Goal: Find specific page/section: Find specific page/section

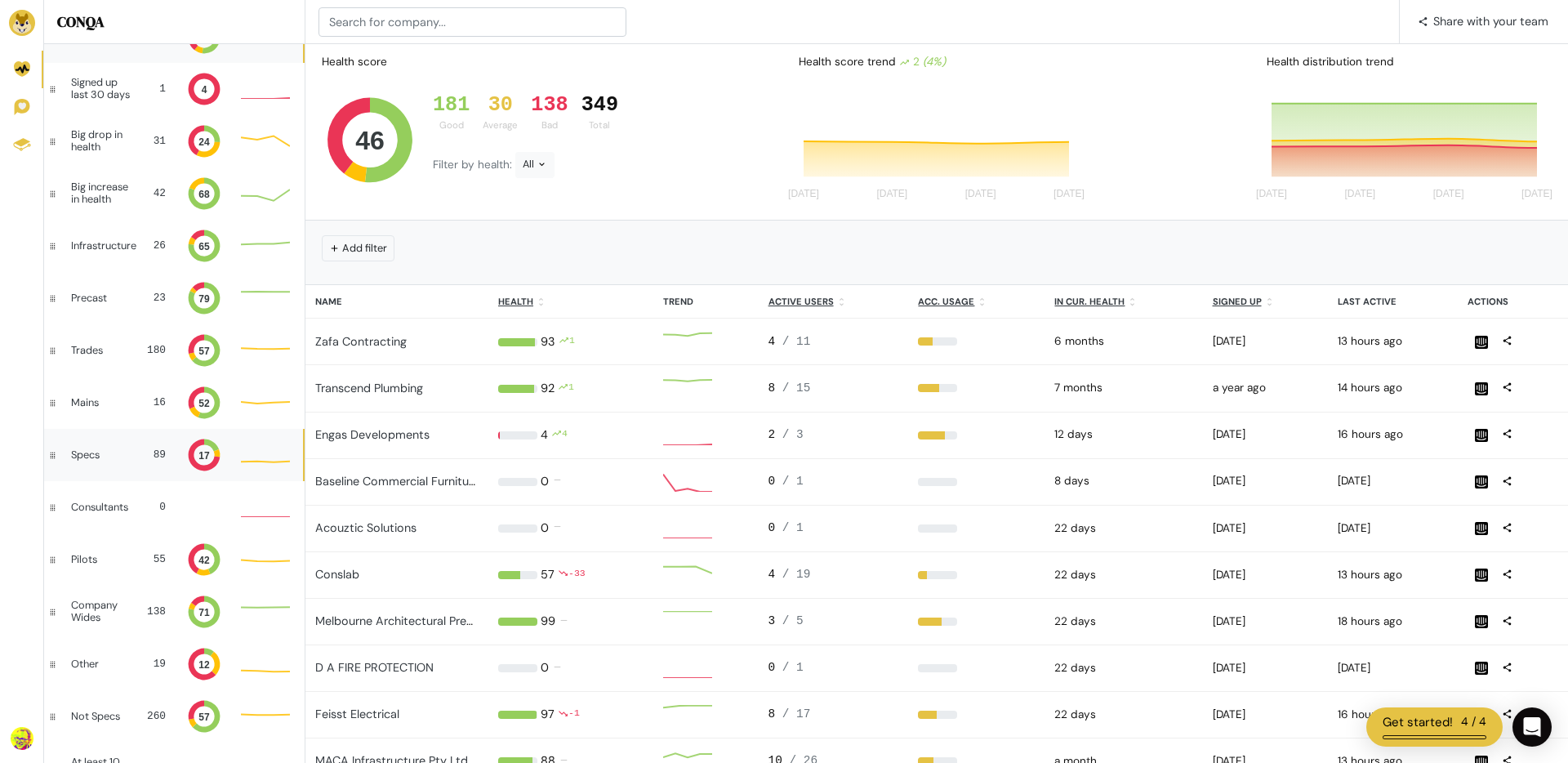
click at [103, 452] on div "Specs" at bounding box center [99, 455] width 56 height 12
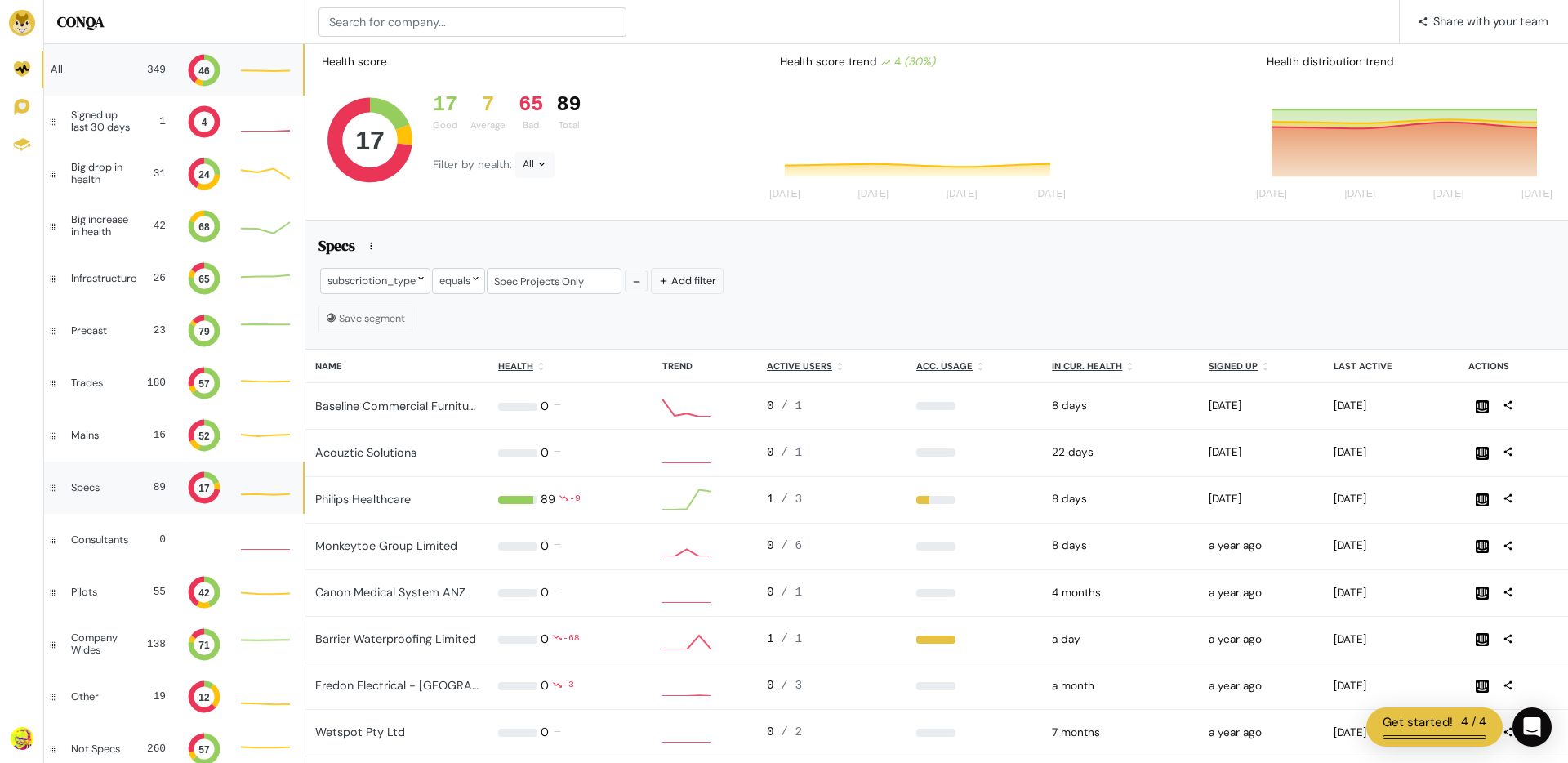
click at [106, 70] on div "All" at bounding box center [88, 70] width 76 height 12
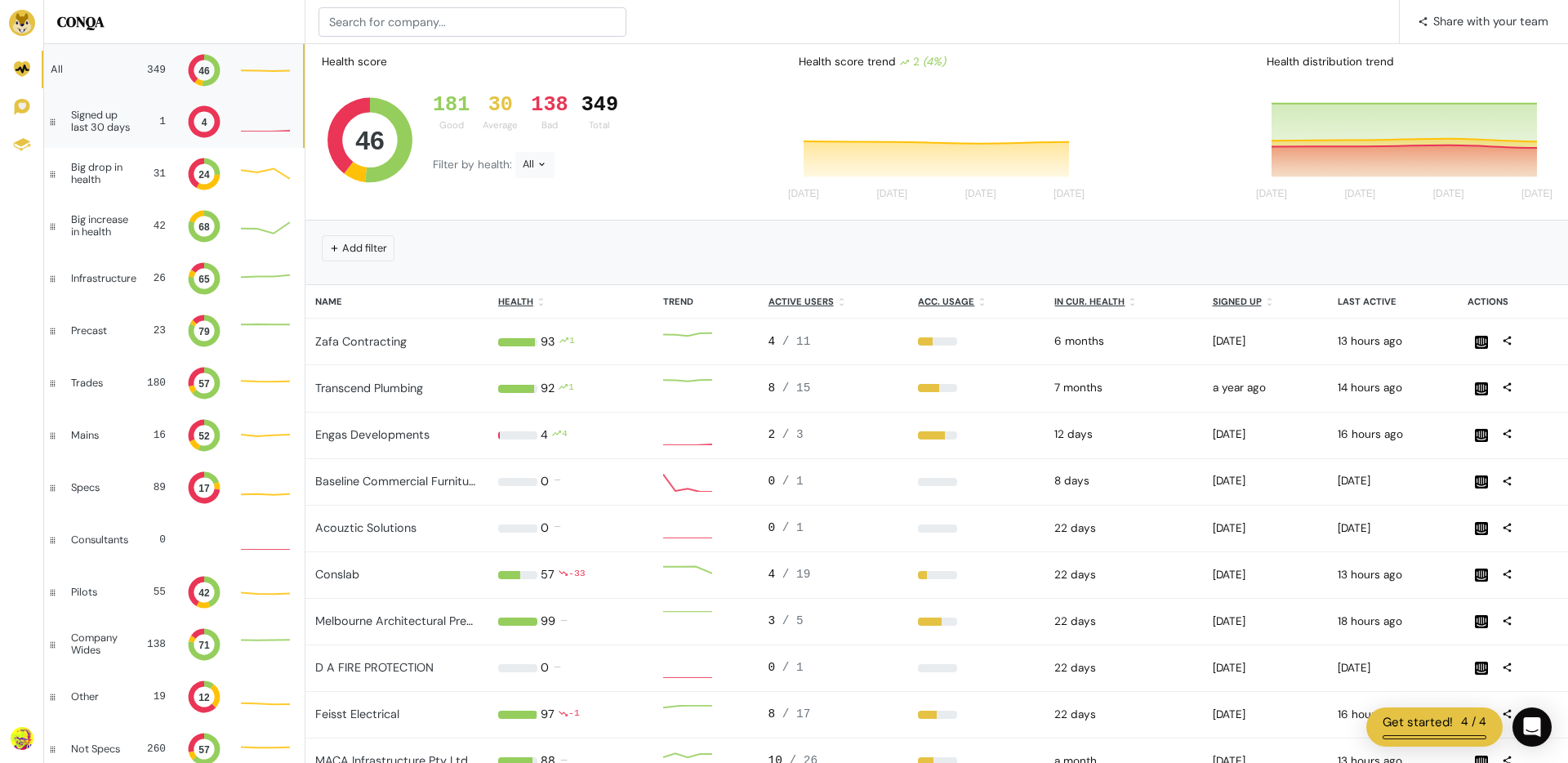
click at [113, 119] on div "Signed up last 30 days" at bounding box center [104, 121] width 66 height 24
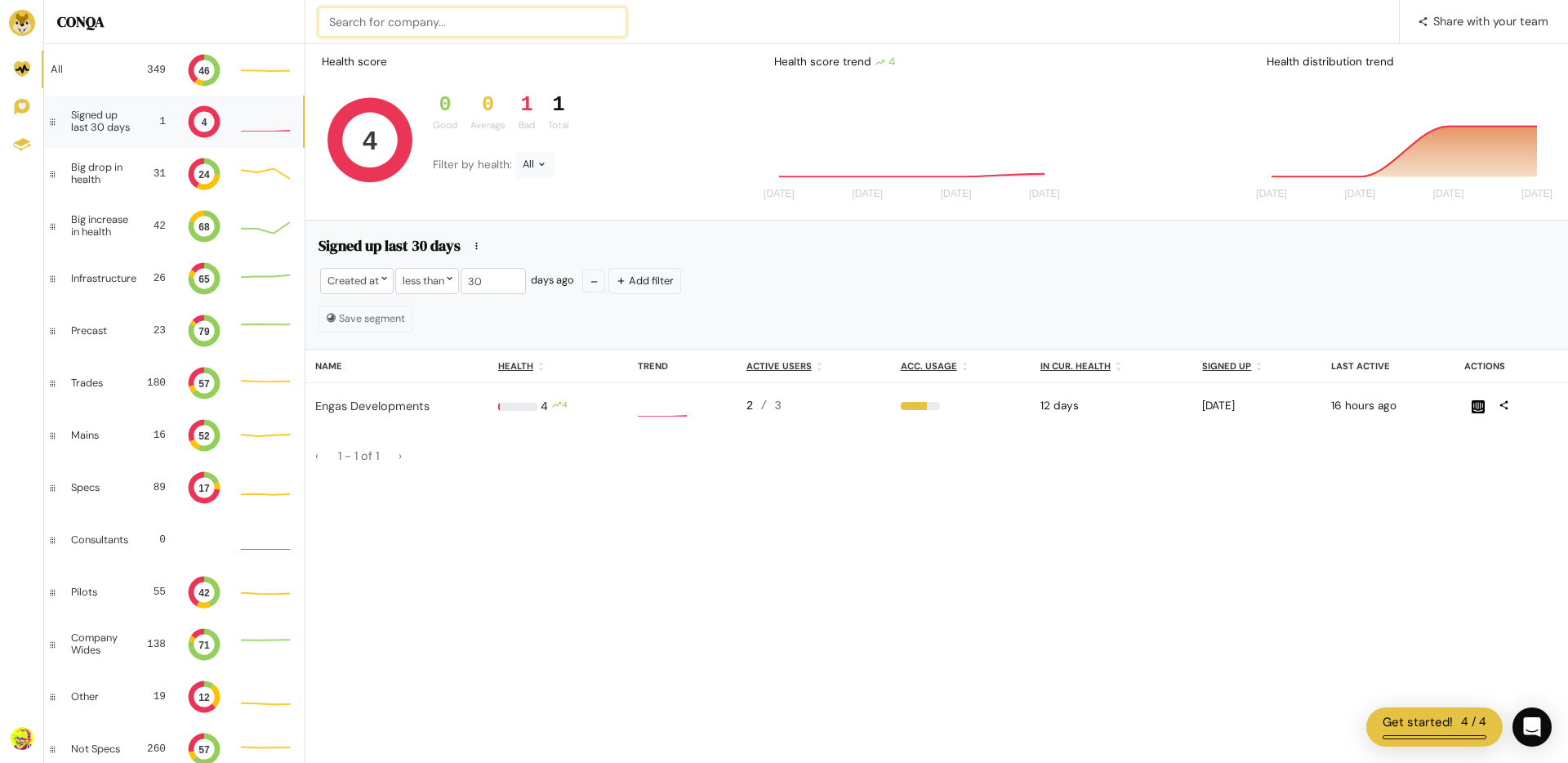
click at [422, 27] on input at bounding box center [472, 22] width 308 height 29
type input "amp"
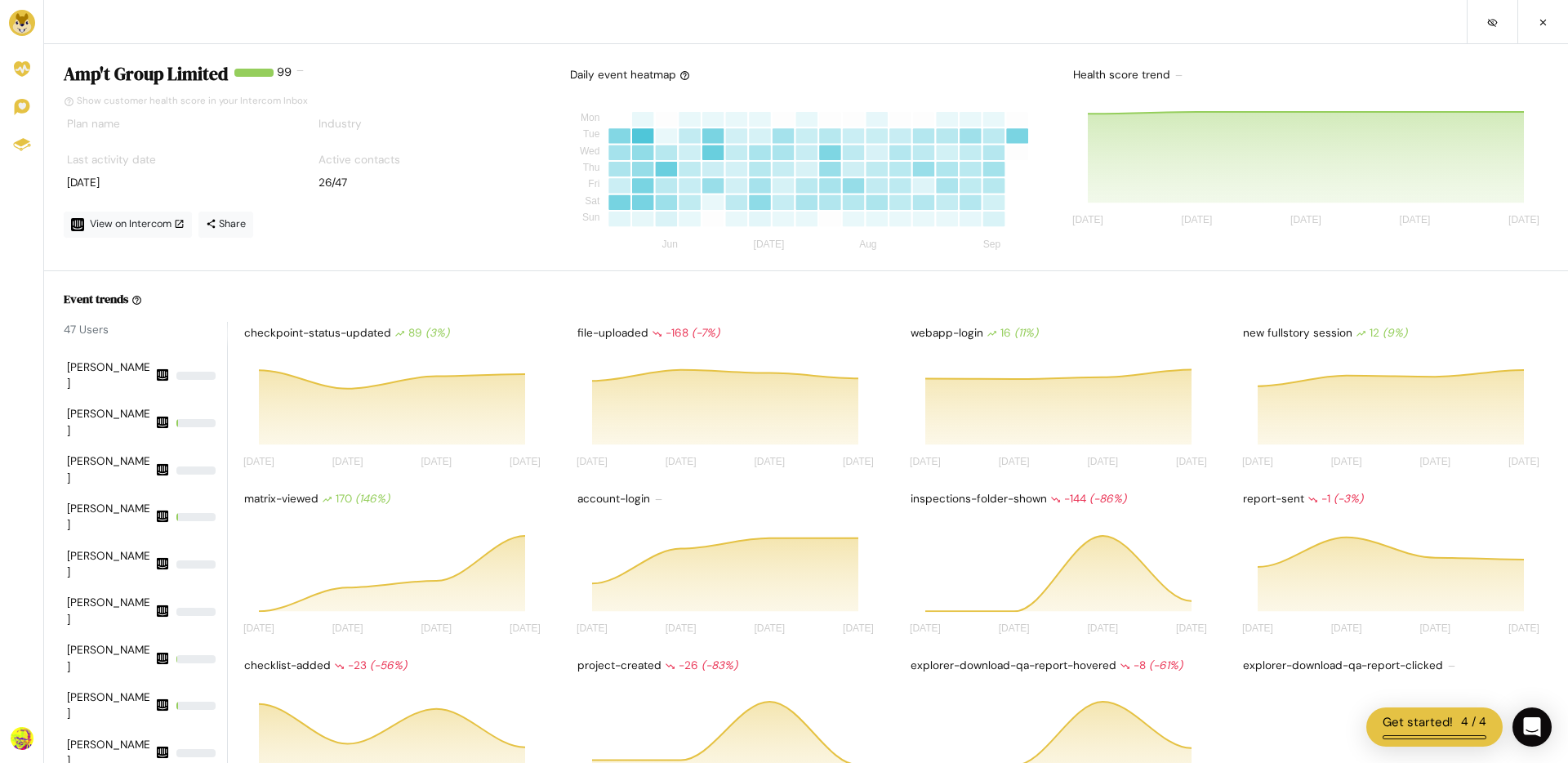
click at [25, 22] on img at bounding box center [21, 22] width 26 height 26
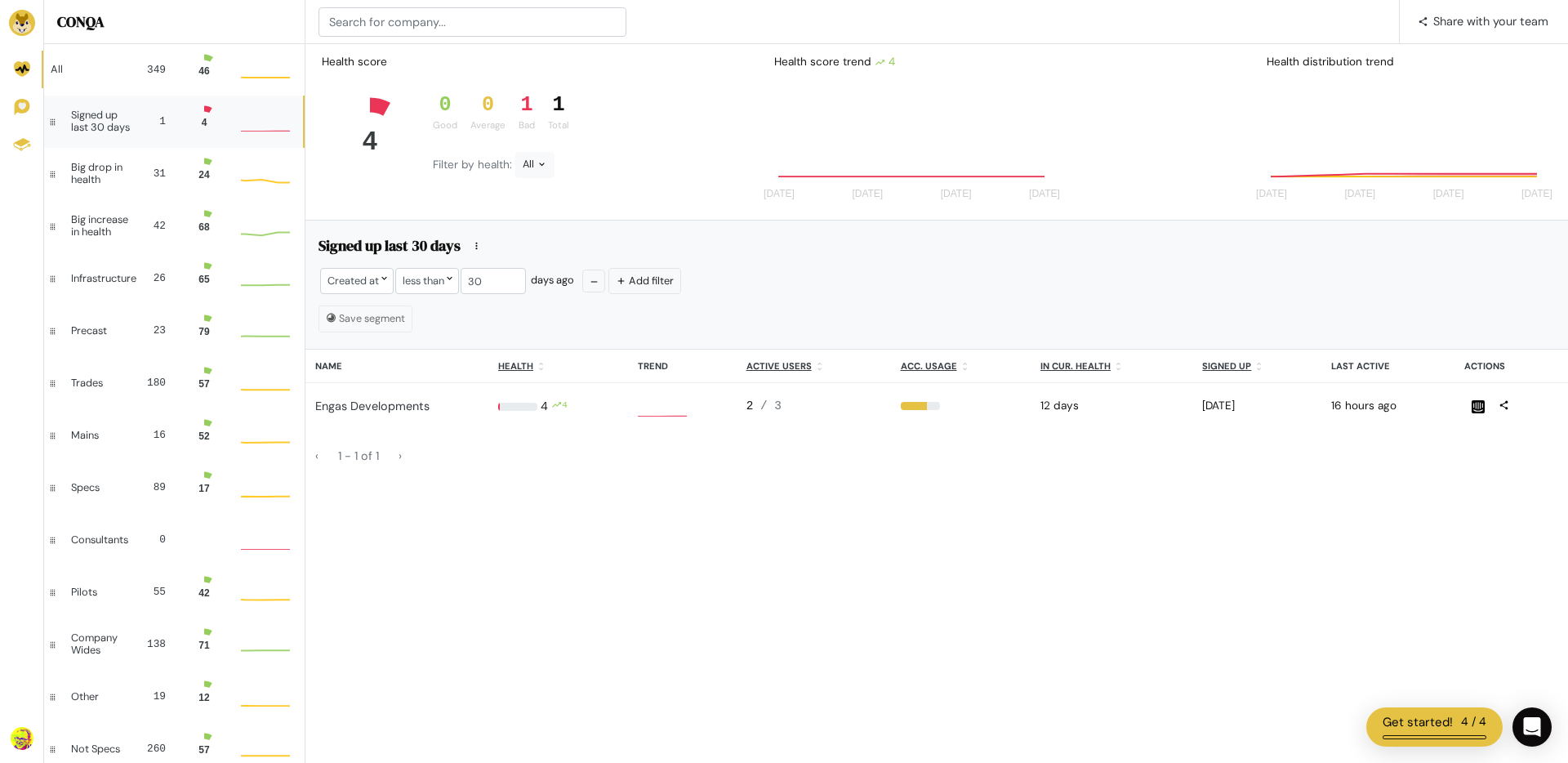
scroll to position [45, 49]
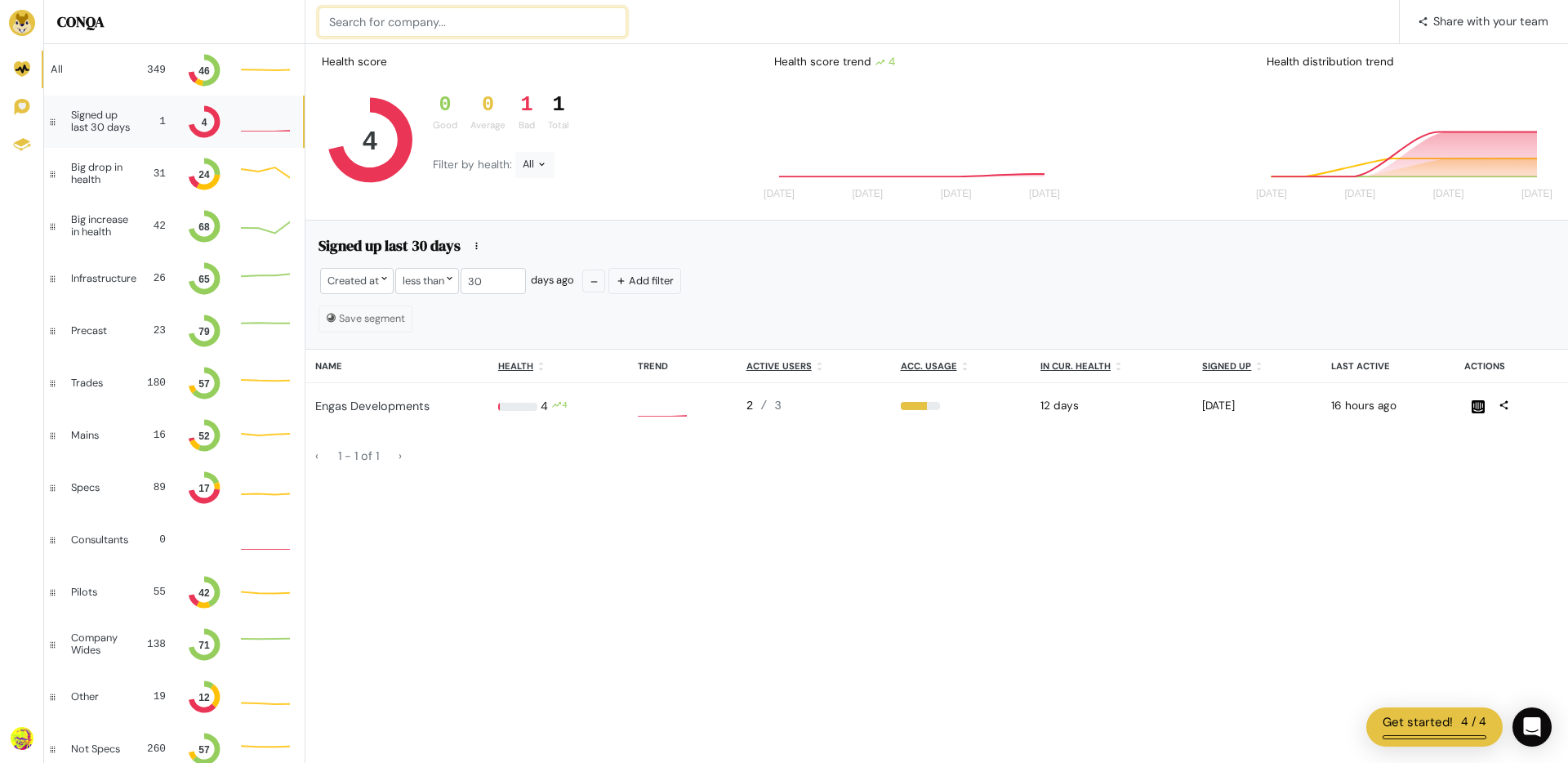
click at [467, 28] on input at bounding box center [472, 22] width 308 height 29
type input "b"
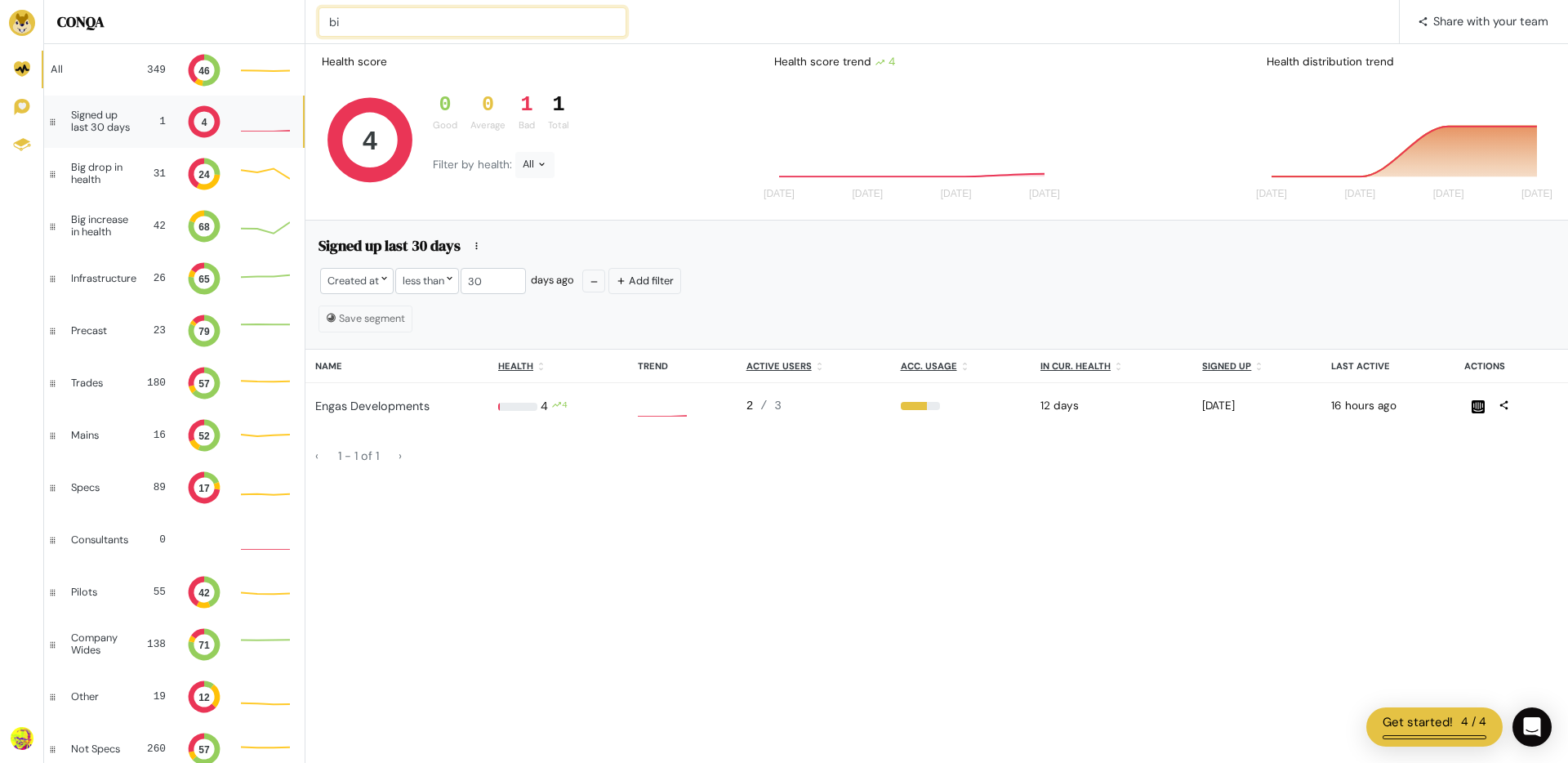
type input "b"
type input "[PERSON_NAME]"
